Goal: Book appointment/travel/reservation

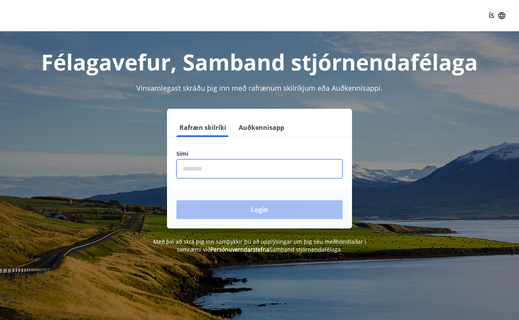
click at [205, 165] on input "phone" at bounding box center [259, 168] width 166 height 19
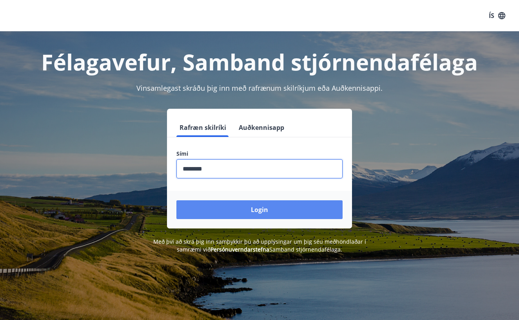
type input "********"
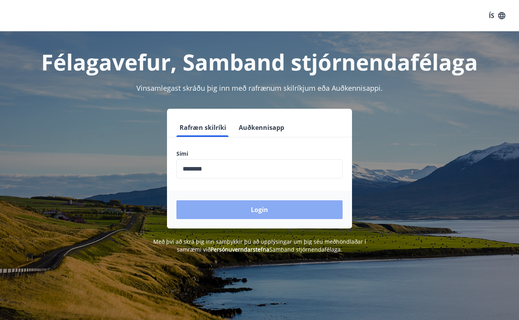
click at [262, 209] on button "Login" at bounding box center [259, 210] width 166 height 19
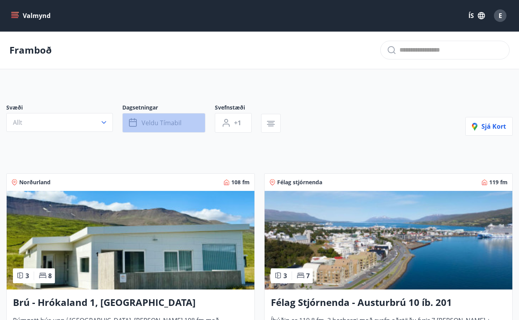
click at [132, 122] on icon "button" at bounding box center [133, 121] width 8 height 1
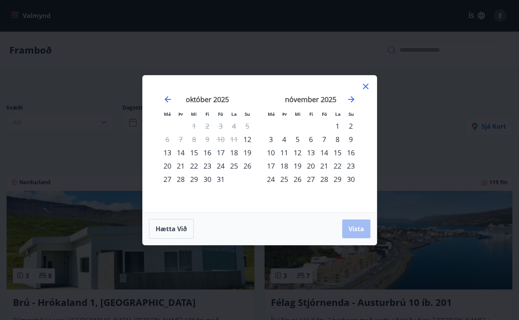
click at [220, 152] on div "17" at bounding box center [220, 152] width 13 height 13
click at [250, 151] on div "19" at bounding box center [246, 152] width 13 height 13
click at [354, 228] on span "Vista" at bounding box center [356, 229] width 16 height 9
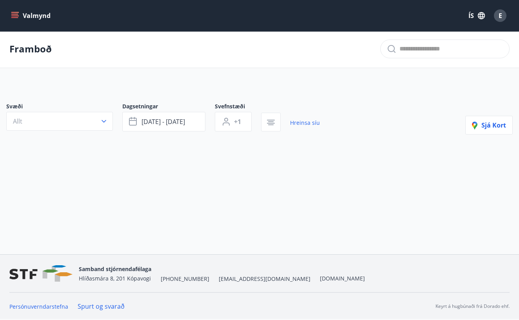
scroll to position [1, 0]
click at [189, 120] on button "[DATE] - [DATE]" at bounding box center [163, 122] width 83 height 20
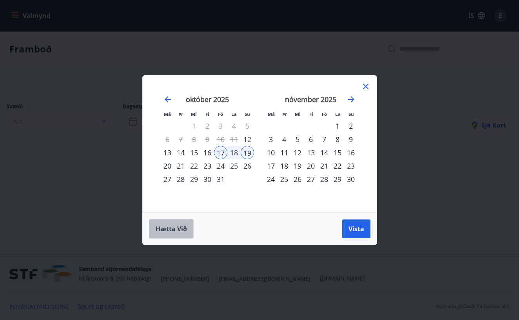
click at [177, 226] on span "Hætta við" at bounding box center [170, 229] width 31 height 9
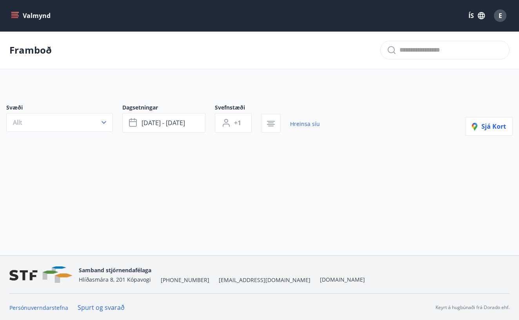
scroll to position [0, 0]
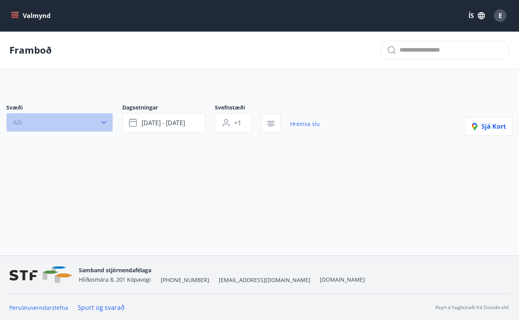
click at [104, 124] on icon "button" at bounding box center [103, 122] width 5 height 3
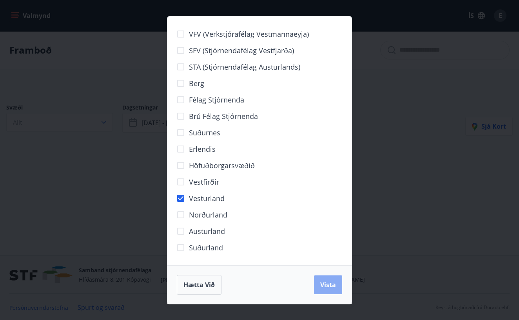
click at [323, 282] on span "Vista" at bounding box center [328, 285] width 16 height 9
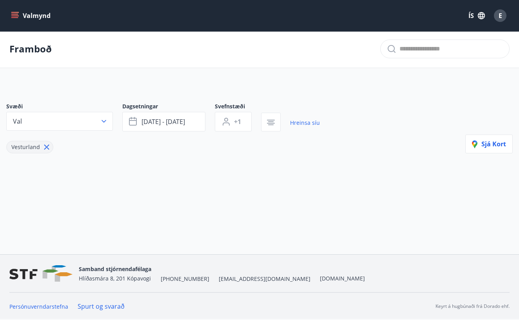
scroll to position [1, 0]
click at [181, 122] on span "[DATE] - [DATE]" at bounding box center [162, 122] width 43 height 9
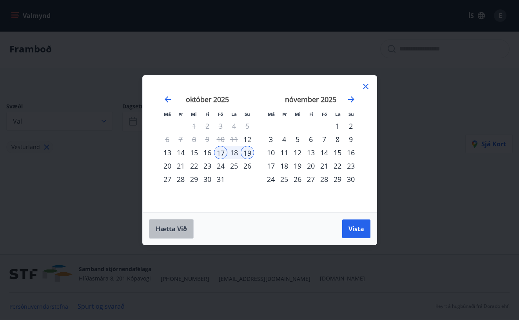
click at [169, 226] on span "Hætta við" at bounding box center [170, 229] width 31 height 9
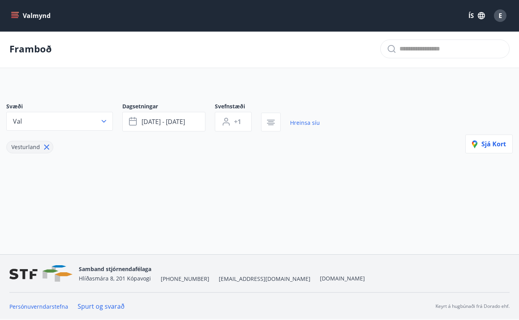
click at [18, 12] on icon "menu" at bounding box center [15, 16] width 8 height 8
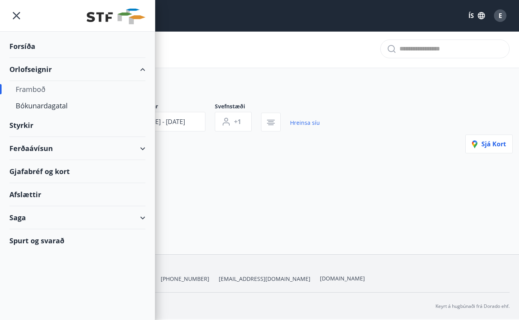
click at [34, 90] on div "Framboð" at bounding box center [77, 89] width 123 height 16
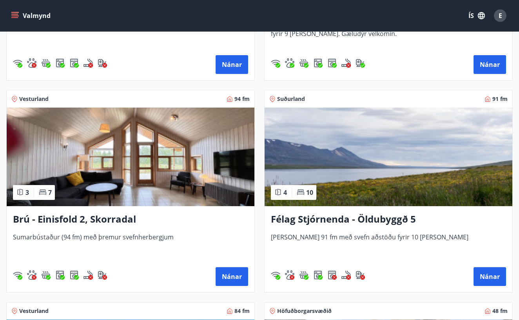
scroll to position [721, 0]
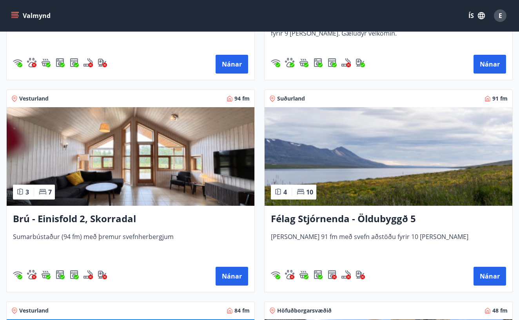
click at [97, 219] on h3 "Brú - Einisfold 2, Skorradal" at bounding box center [130, 219] width 235 height 14
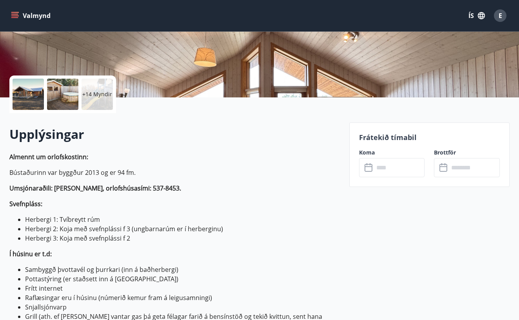
scroll to position [140, 0]
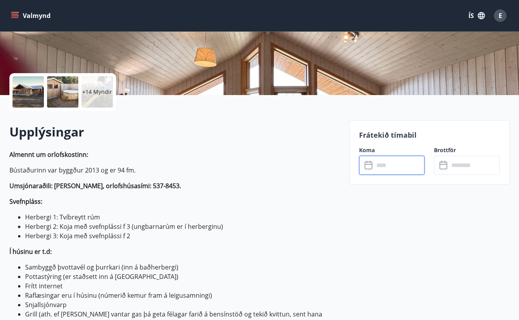
click at [386, 165] on input "text" at bounding box center [399, 165] width 51 height 19
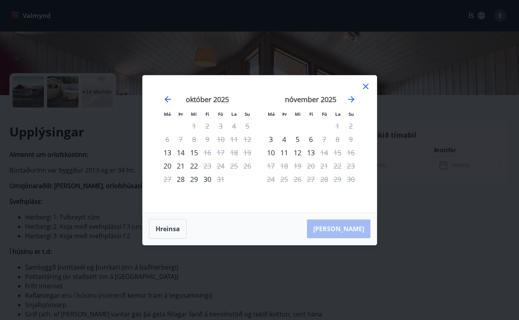
click at [364, 83] on icon at bounding box center [365, 86] width 9 height 9
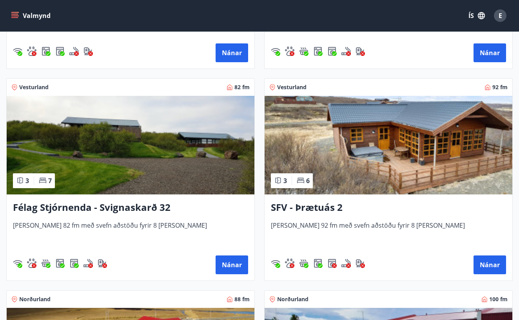
scroll to position [2004, 0]
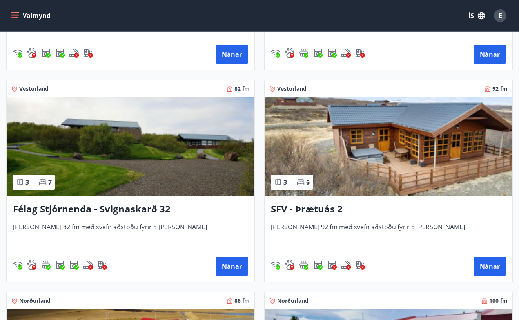
click at [139, 210] on h3 "Félag Stjórnenda - Svignaskarð 32" at bounding box center [130, 209] width 235 height 14
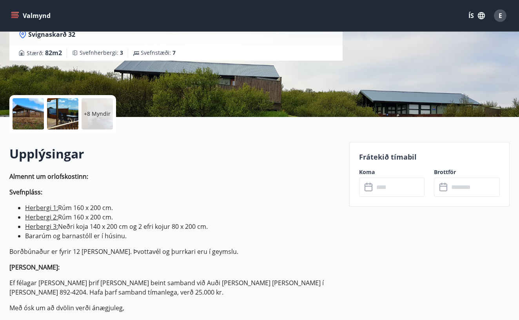
scroll to position [118, 0]
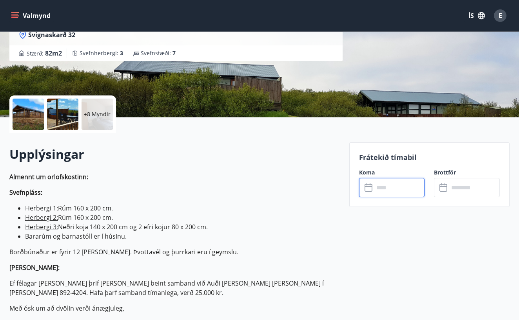
click at [384, 188] on input "text" at bounding box center [399, 187] width 51 height 19
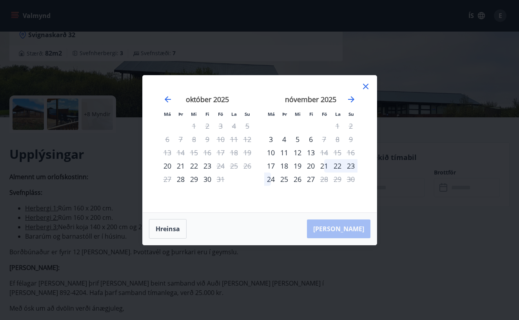
click at [363, 86] on icon at bounding box center [365, 86] width 9 height 9
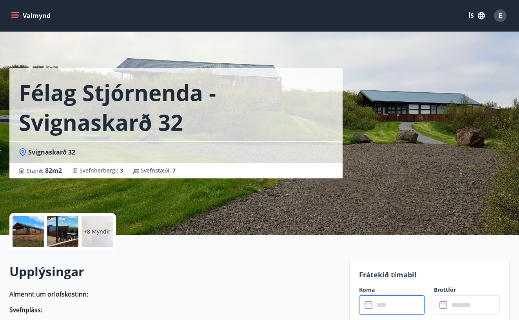
scroll to position [0, 0]
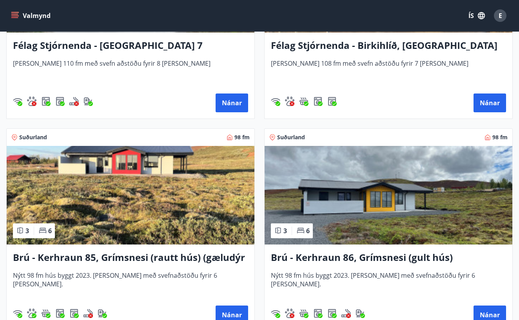
scroll to position [2598, 0]
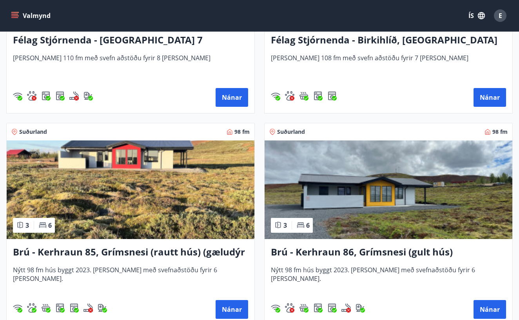
click at [180, 178] on img at bounding box center [131, 190] width 248 height 99
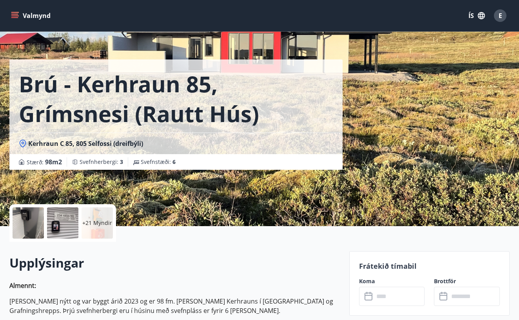
scroll to position [13, 0]
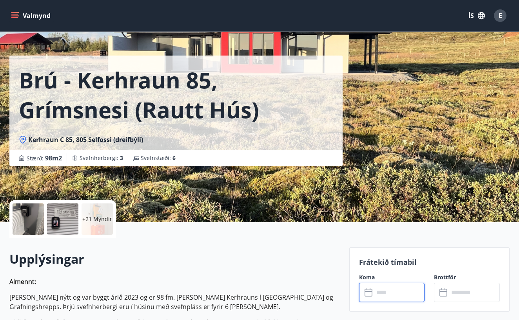
click at [392, 292] on input "text" at bounding box center [399, 292] width 51 height 19
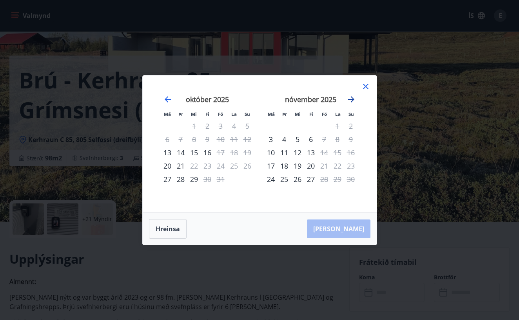
click at [353, 98] on icon "Move forward to switch to the next month." at bounding box center [350, 99] width 9 height 9
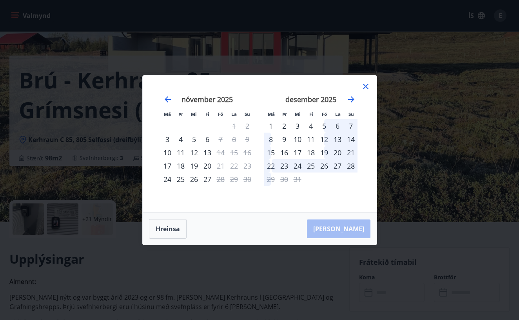
click at [366, 85] on icon at bounding box center [365, 86] width 5 height 5
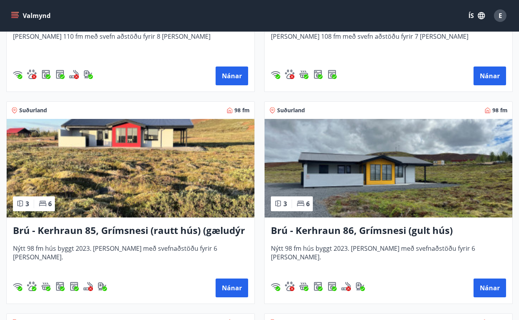
scroll to position [2644, 0]
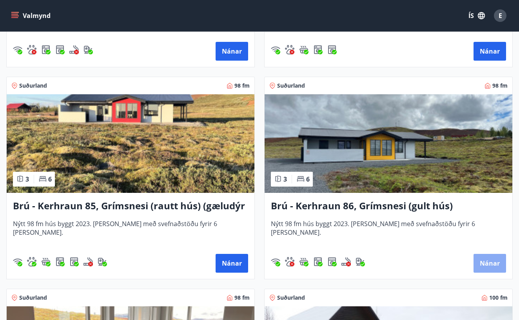
click at [488, 261] on button "Nánar" at bounding box center [489, 263] width 33 height 19
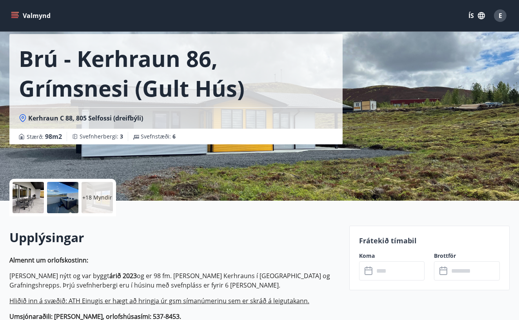
scroll to position [7, 0]
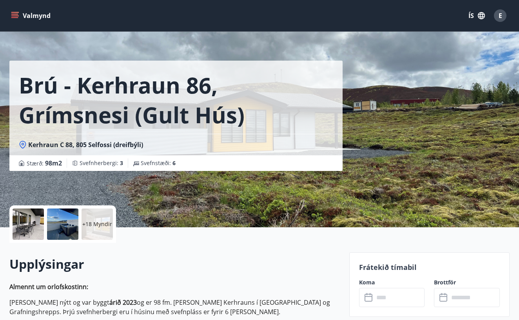
click at [402, 298] on input "text" at bounding box center [399, 297] width 51 height 19
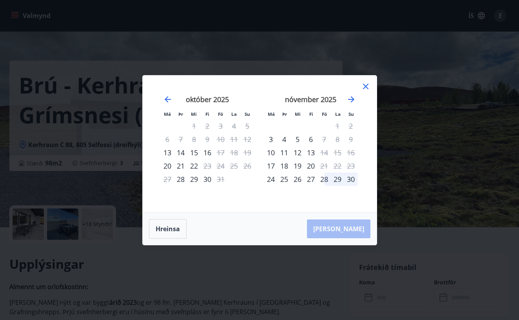
click at [367, 85] on icon at bounding box center [365, 86] width 5 height 5
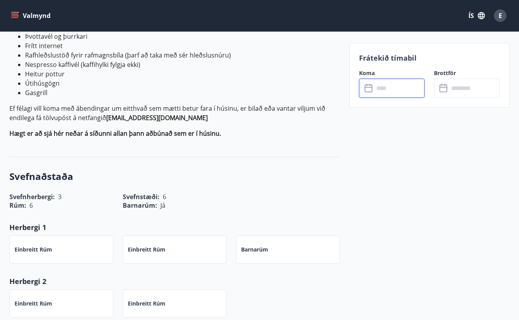
scroll to position [327, 0]
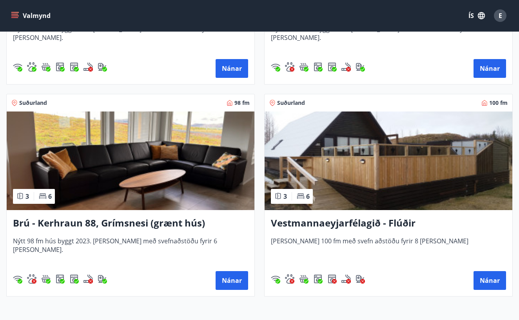
scroll to position [2840, 0]
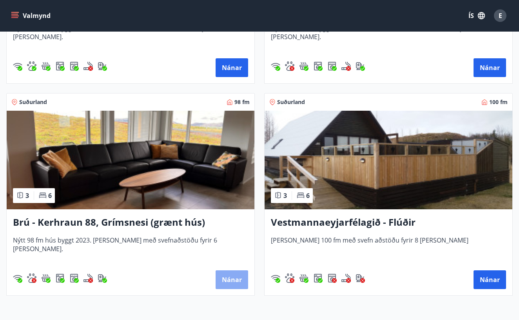
click at [228, 280] on button "Nánar" at bounding box center [231, 280] width 33 height 19
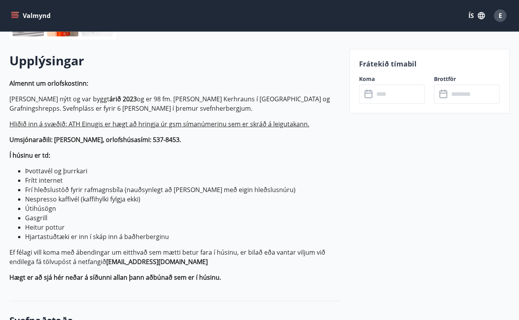
scroll to position [209, 0]
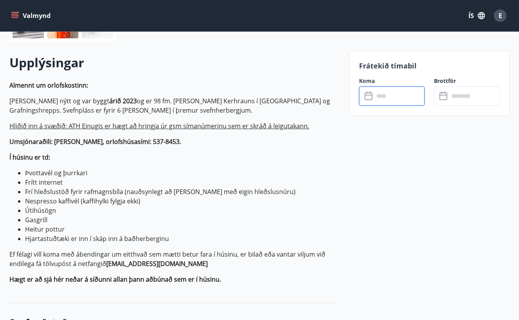
click at [403, 93] on input "text" at bounding box center [399, 96] width 51 height 19
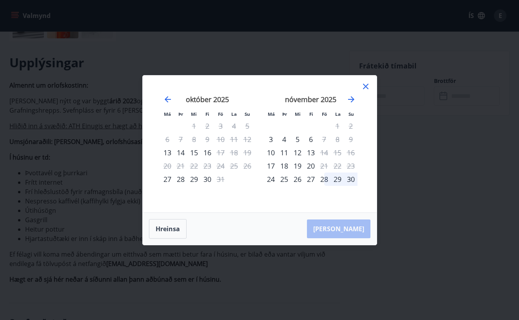
click at [367, 87] on icon at bounding box center [365, 86] width 9 height 9
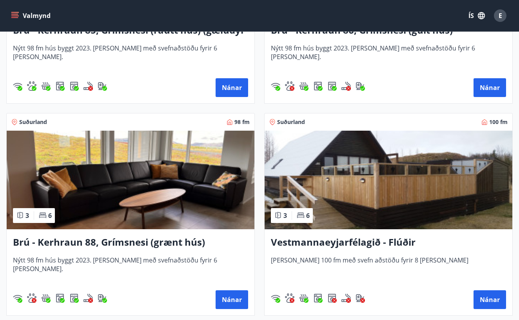
scroll to position [2823, 0]
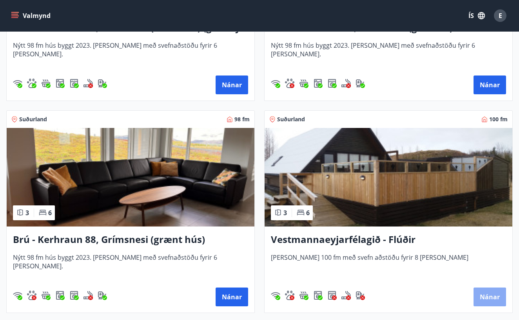
click at [484, 297] on button "Nánar" at bounding box center [489, 297] width 33 height 19
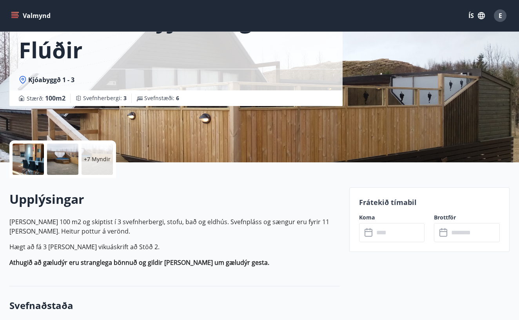
scroll to position [78, 0]
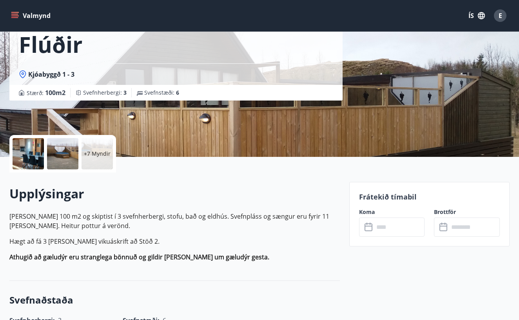
click at [410, 225] on input "text" at bounding box center [399, 227] width 51 height 19
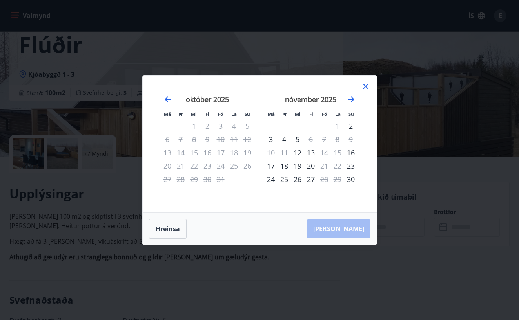
click at [365, 85] on icon at bounding box center [365, 86] width 9 height 9
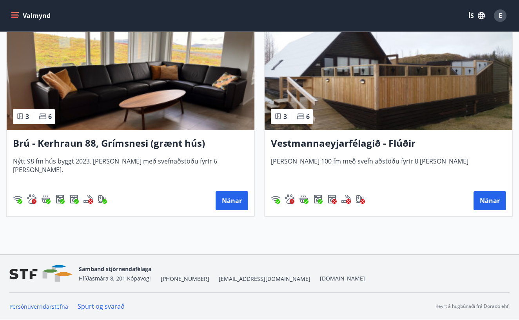
scroll to position [2919, 0]
click at [230, 197] on button "Nánar" at bounding box center [231, 201] width 33 height 19
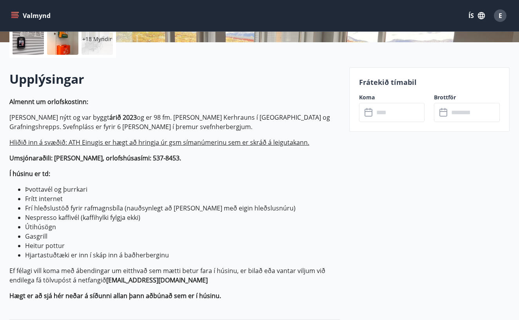
scroll to position [116, 0]
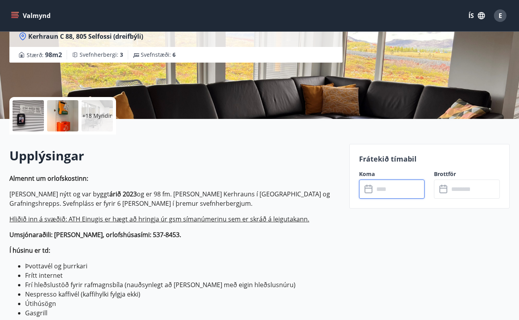
click at [394, 186] on input "text" at bounding box center [399, 189] width 51 height 19
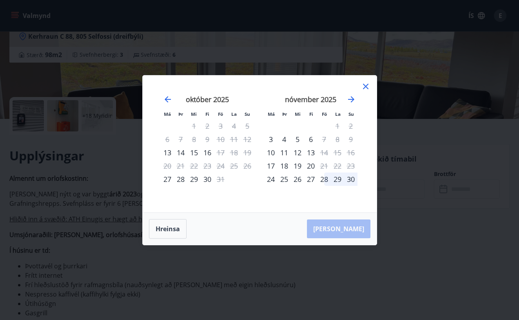
click at [366, 85] on icon at bounding box center [365, 86] width 5 height 5
